Goal: Task Accomplishment & Management: Use online tool/utility

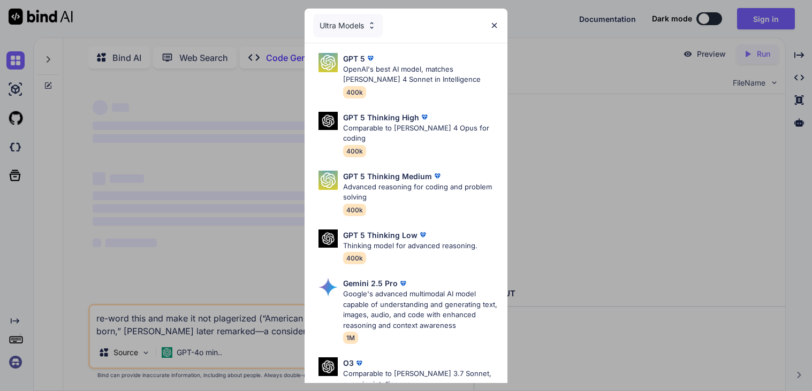
type textarea "x"
click at [495, 27] on img at bounding box center [494, 25] width 9 height 9
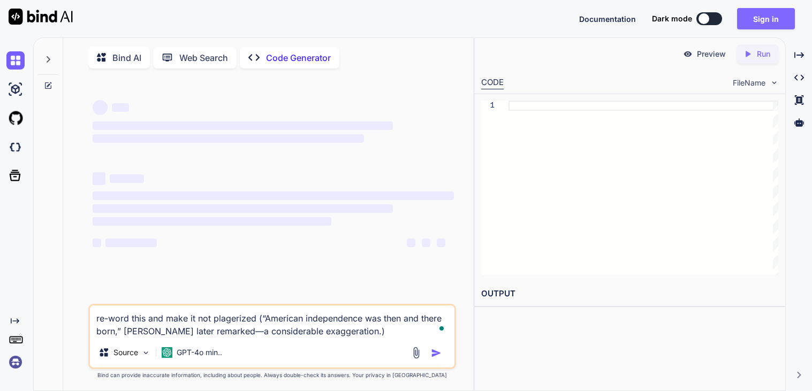
click at [762, 17] on button "Sign in" at bounding box center [766, 18] width 58 height 21
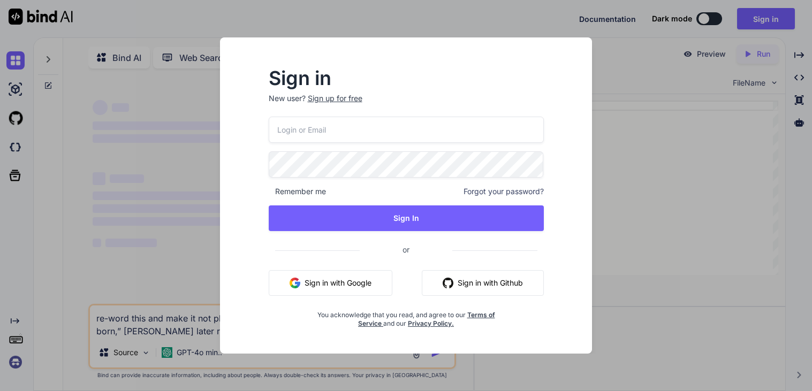
type input "[EMAIL_ADDRESS][DOMAIN_NAME]"
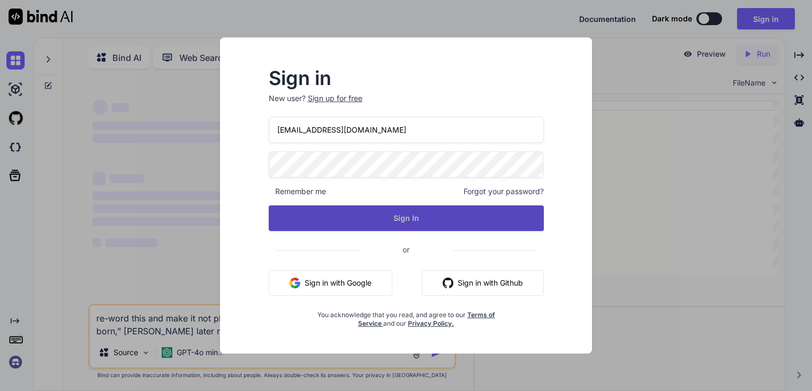
click at [400, 218] on button "Sign In" at bounding box center [406, 219] width 275 height 26
click at [363, 219] on button "Sign In" at bounding box center [406, 219] width 275 height 26
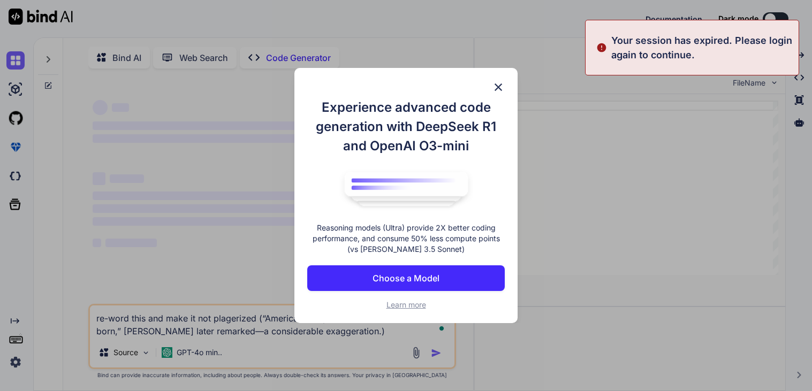
type textarea "x"
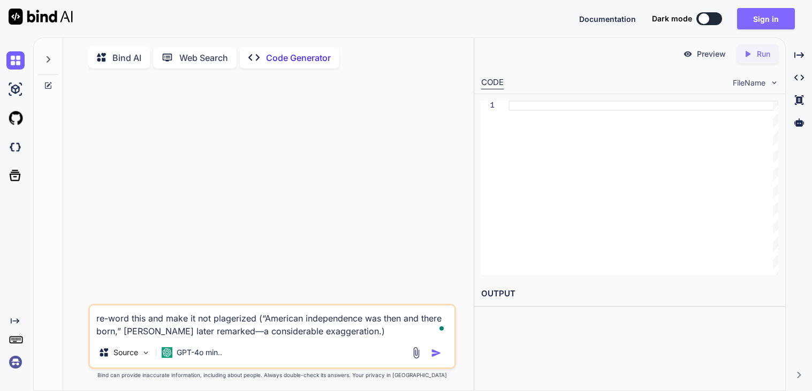
click at [751, 26] on button "Sign in" at bounding box center [766, 18] width 58 height 21
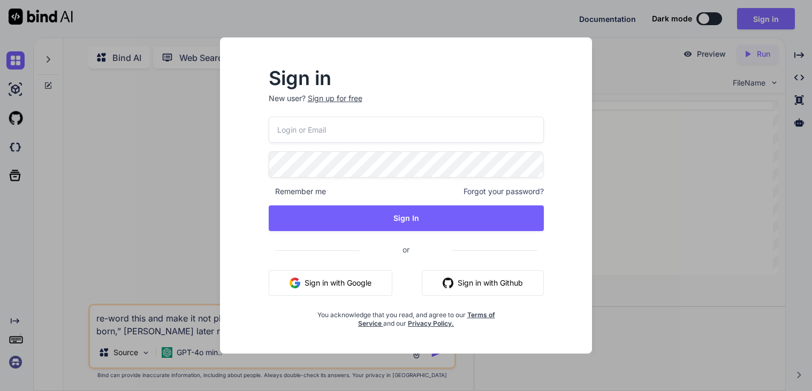
type input "[EMAIL_ADDRESS][DOMAIN_NAME]"
click at [312, 130] on input "[EMAIL_ADDRESS][DOMAIN_NAME]" at bounding box center [406, 130] width 275 height 26
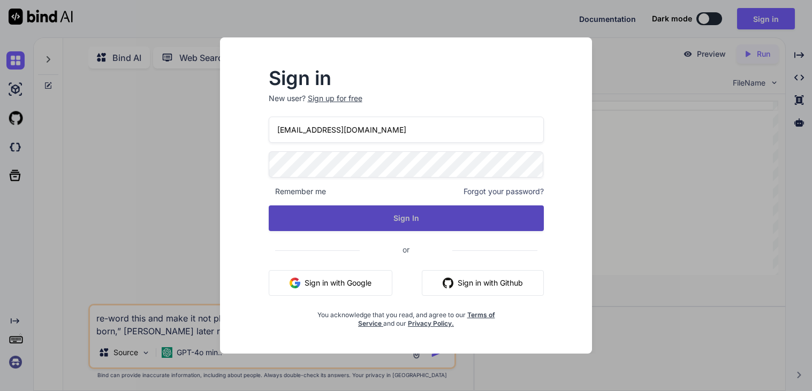
click at [396, 210] on button "Sign In" at bounding box center [406, 219] width 275 height 26
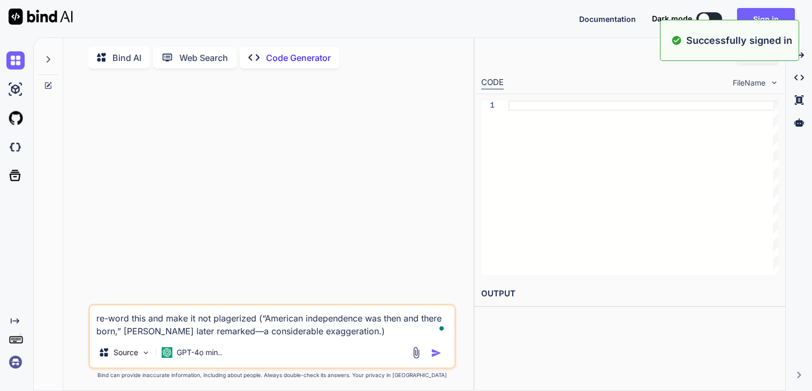
click at [705, 17] on div at bounding box center [704, 18] width 11 height 11
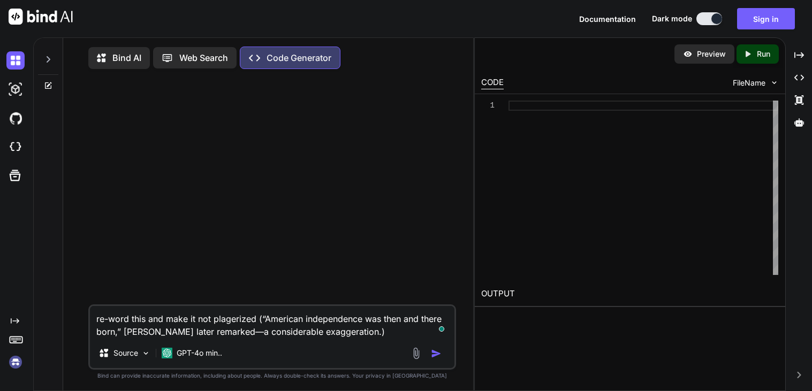
type textarea "x"
